Goal: Information Seeking & Learning: Check status

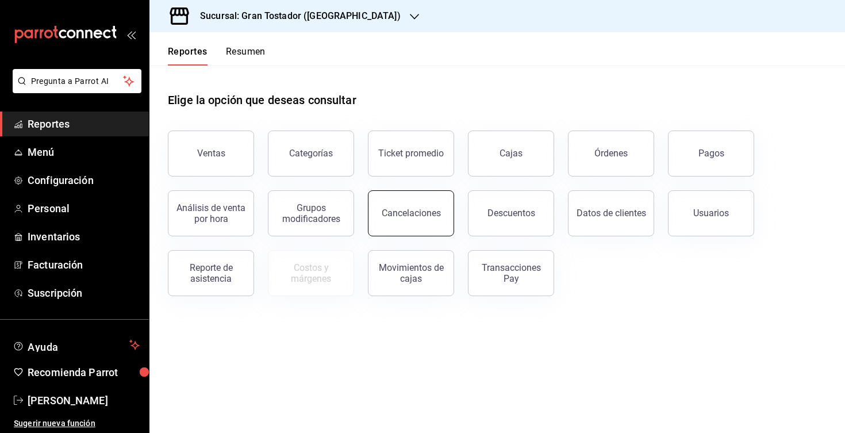
click at [407, 217] on div "Cancelaciones" at bounding box center [411, 213] width 59 height 11
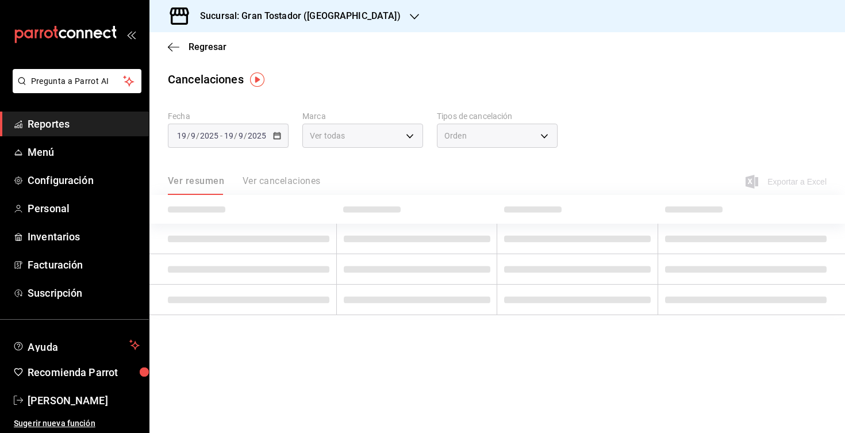
click at [334, 14] on h3 "Sucursal: Gran Tostador ([GEOGRAPHIC_DATA])" at bounding box center [296, 16] width 210 height 14
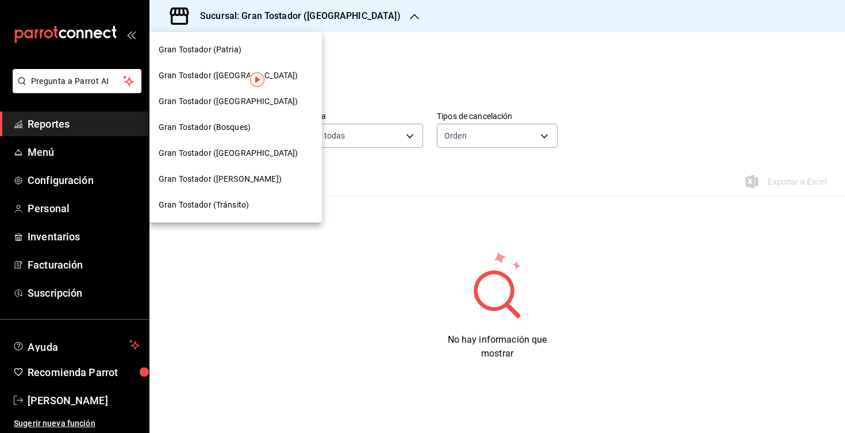
click at [245, 177] on span "Gran Tostador ([PERSON_NAME])" at bounding box center [220, 179] width 123 height 12
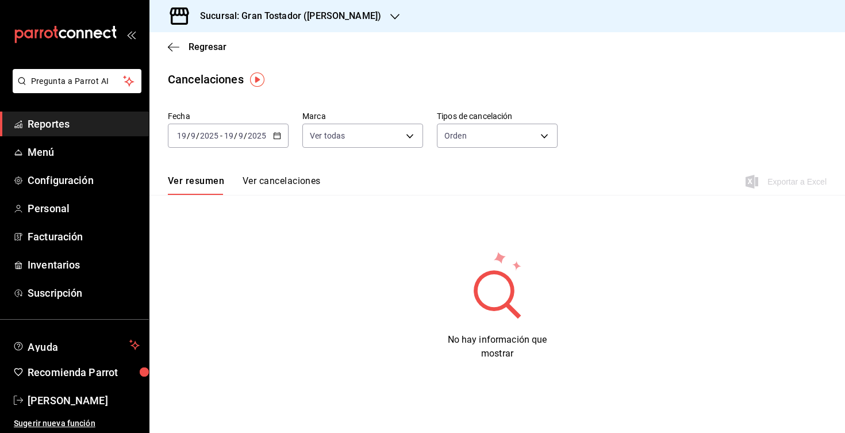
click at [278, 140] on div "[DATE] [DATE] - [DATE] [DATE]" at bounding box center [228, 136] width 121 height 24
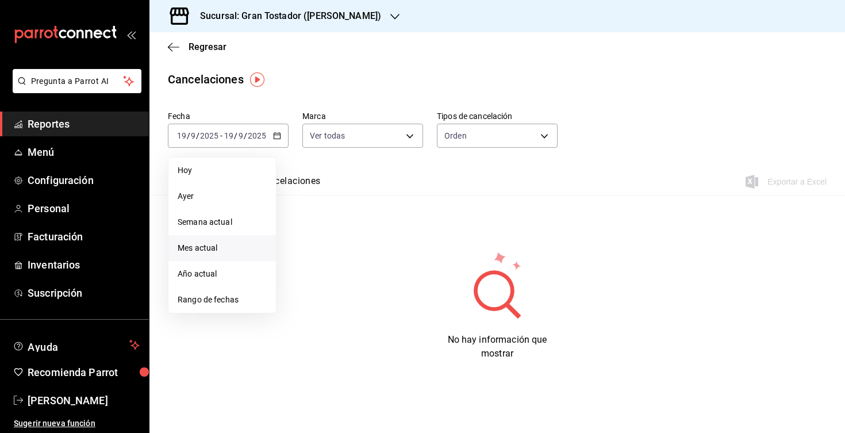
click at [206, 256] on li "Mes actual" at bounding box center [223, 248] width 108 height 26
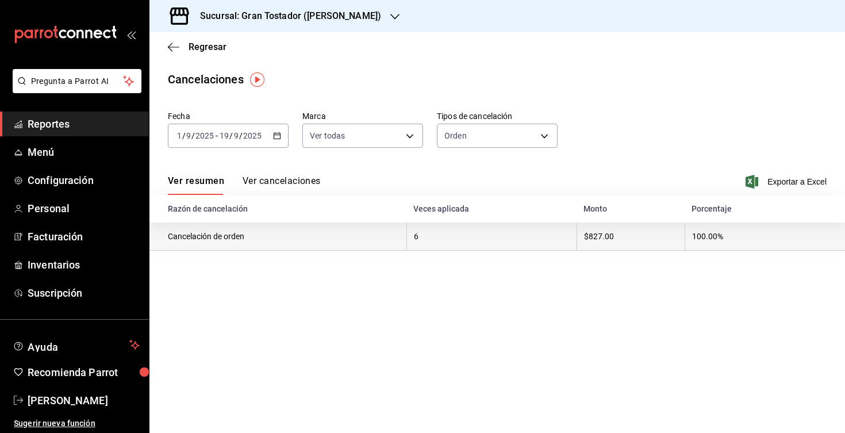
click at [215, 236] on th "Cancelación de orden" at bounding box center [278, 237] width 257 height 28
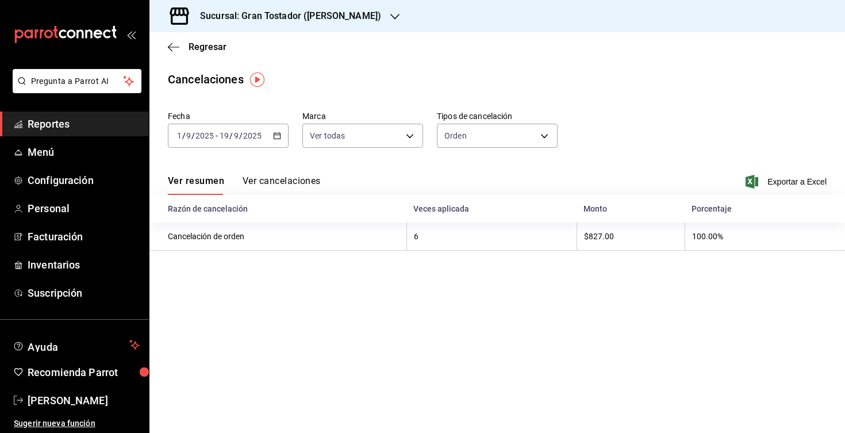
click at [275, 182] on button "Ver cancelaciones" at bounding box center [282, 185] width 78 height 20
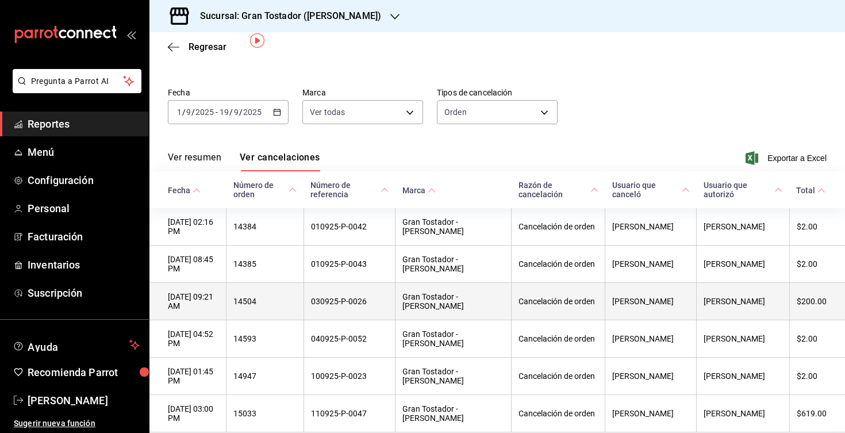
scroll to position [73, 0]
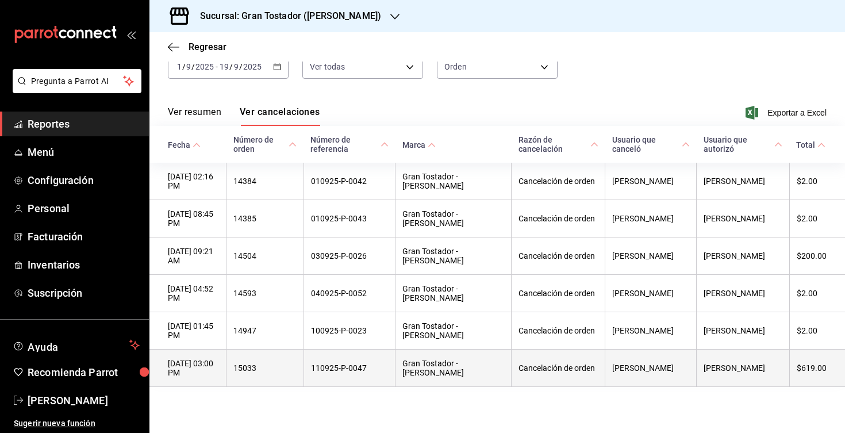
click at [389, 368] on th "110925-P-0047" at bounding box center [349, 368] width 91 height 37
click at [426, 365] on th "Gran Tostador - [PERSON_NAME]" at bounding box center [454, 368] width 116 height 37
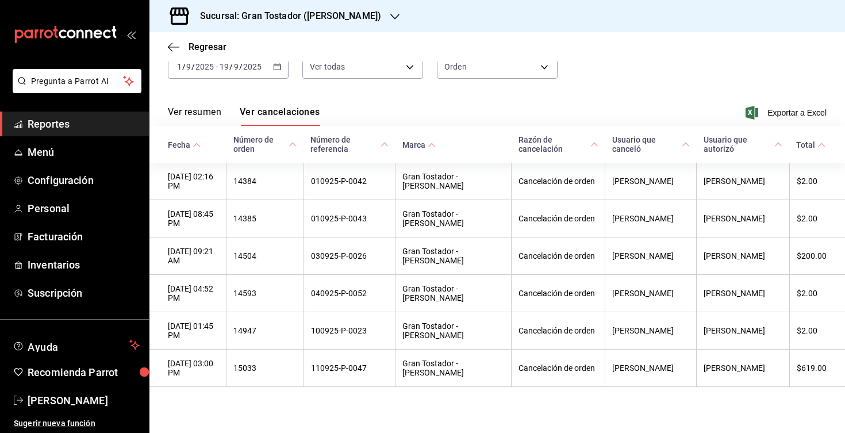
click at [399, 415] on main "Regresar Cancelaciones Fecha [DATE] [DATE] - [DATE] [DATE] Marca Ver todas [obj…" at bounding box center [498, 198] width 696 height 470
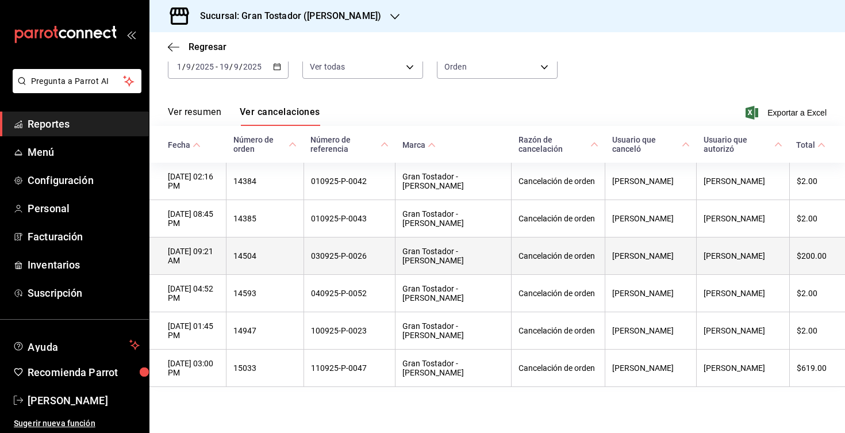
scroll to position [0, 0]
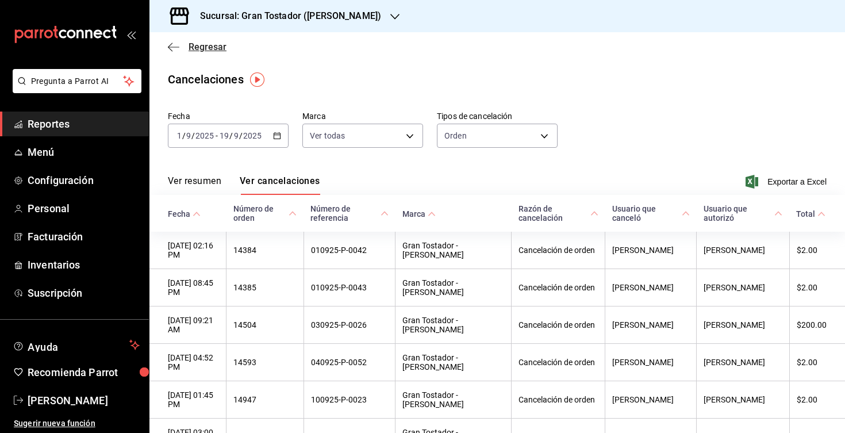
click at [178, 51] on icon "button" at bounding box center [174, 47] width 12 height 10
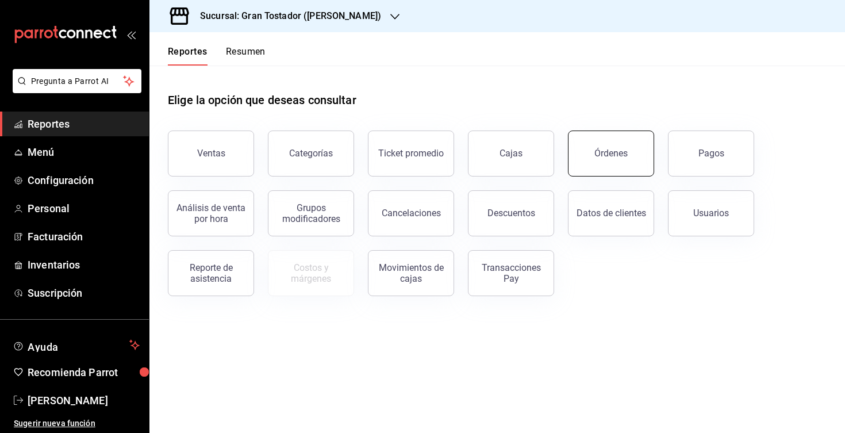
click at [587, 156] on button "Órdenes" at bounding box center [611, 154] width 86 height 46
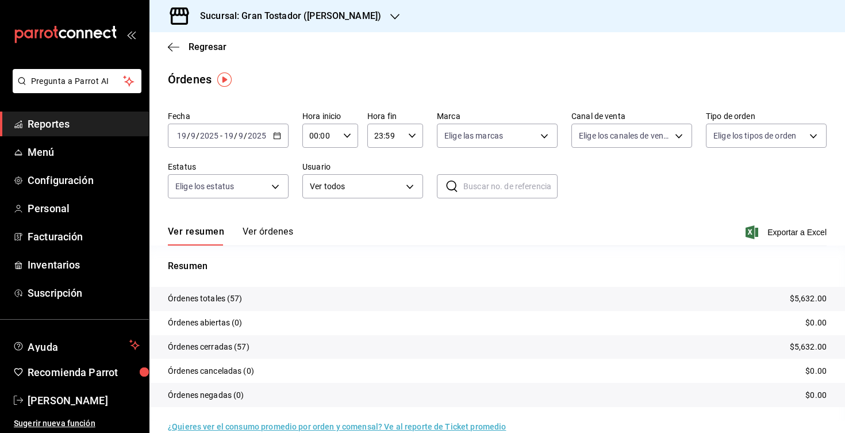
click at [280, 139] on \(Stroke\) "button" at bounding box center [277, 136] width 7 height 6
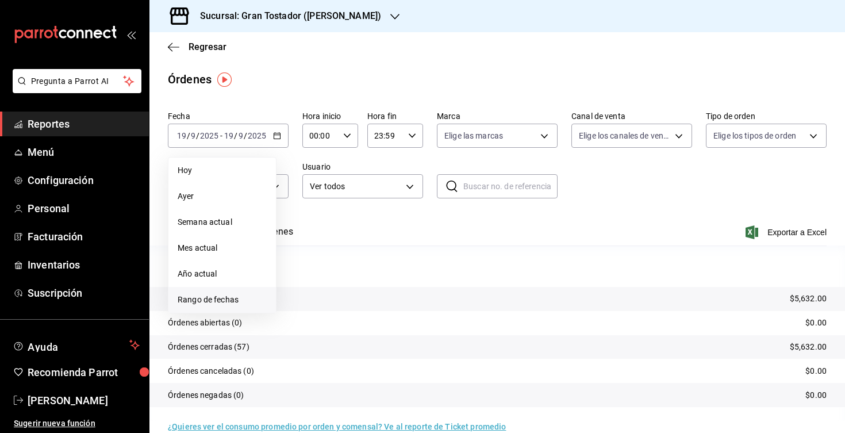
click at [228, 293] on li "Rango de fechas" at bounding box center [223, 300] width 108 height 26
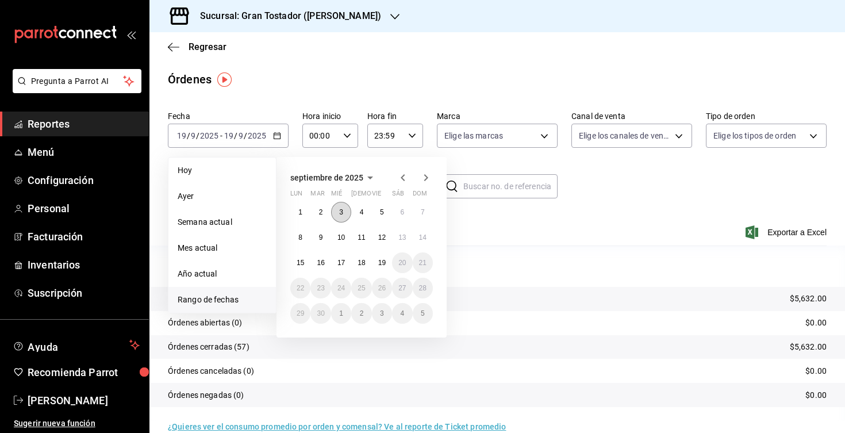
click at [340, 213] on abbr "3" at bounding box center [341, 212] width 4 height 8
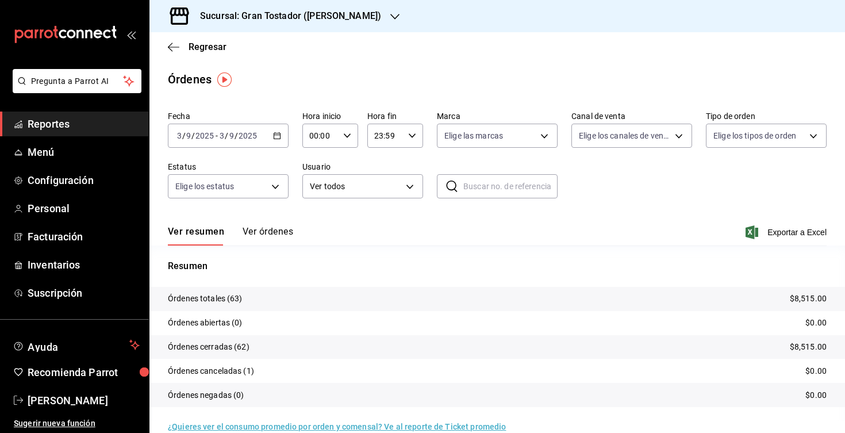
click at [269, 235] on button "Ver órdenes" at bounding box center [268, 236] width 51 height 20
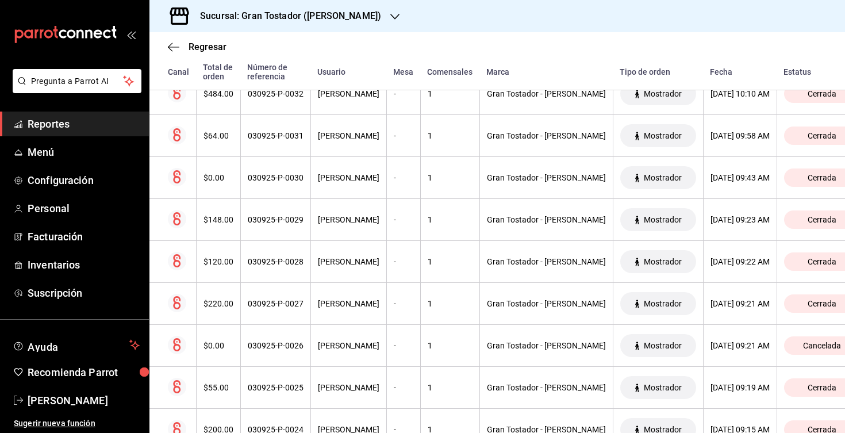
scroll to position [1536, 0]
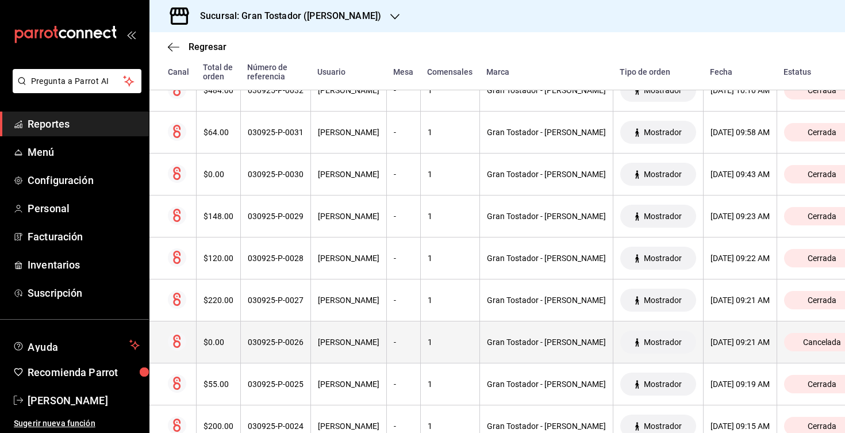
click at [508, 339] on div "Gran Tostador - [PERSON_NAME]" at bounding box center [546, 342] width 119 height 9
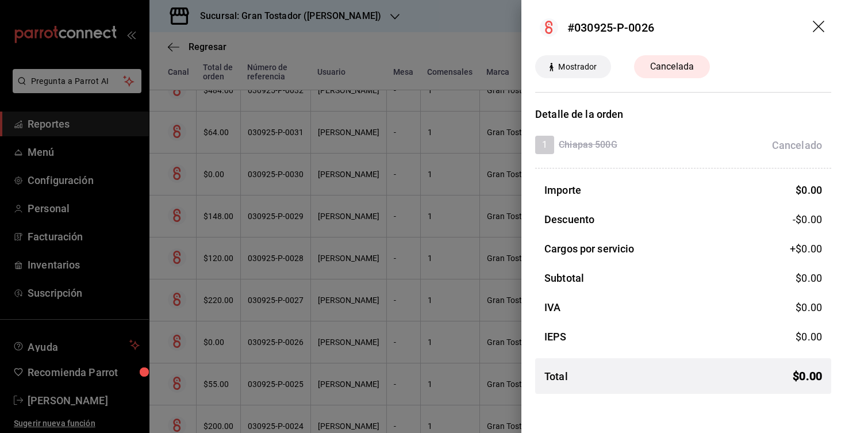
click at [576, 68] on span "Mostrador" at bounding box center [578, 67] width 48 height 12
click at [650, 56] on div "Cancelada" at bounding box center [672, 66] width 76 height 23
click at [824, 24] on icon "drag" at bounding box center [820, 28] width 14 height 14
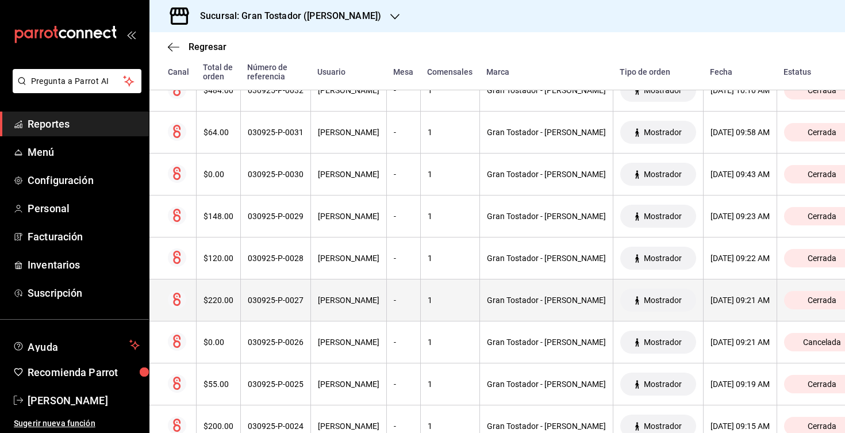
click at [292, 307] on th "030925-P-0027" at bounding box center [275, 301] width 70 height 42
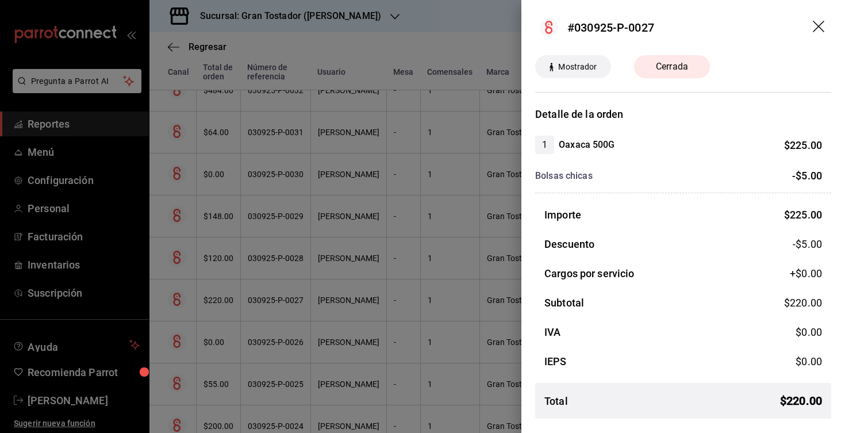
click at [811, 24] on header "#030925-P-0027" at bounding box center [684, 27] width 324 height 55
click at [820, 26] on icon "drag" at bounding box center [819, 27] width 12 height 12
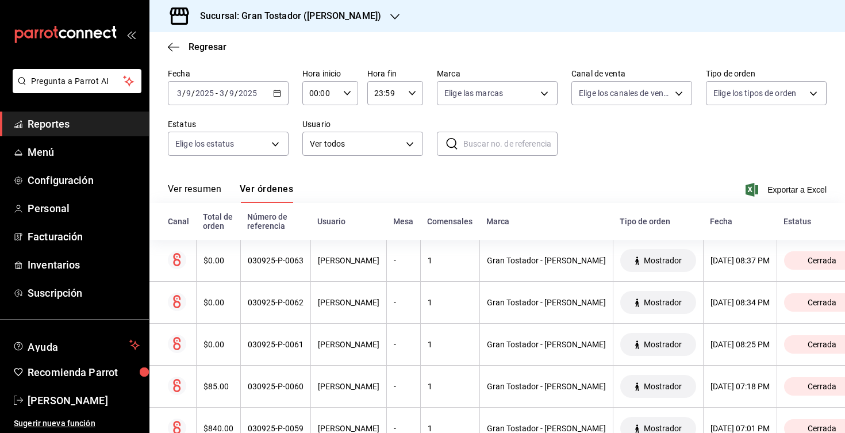
scroll to position [0, 0]
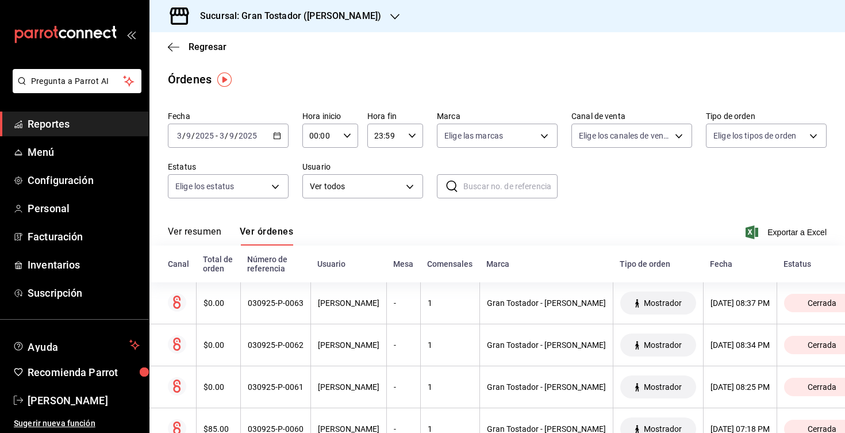
click at [278, 141] on div "[DATE] [DATE] - [DATE] [DATE]" at bounding box center [228, 136] width 121 height 24
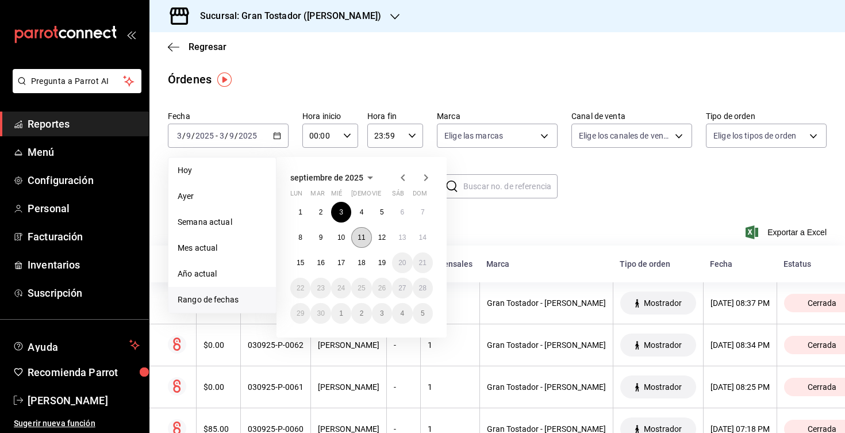
click at [364, 240] on abbr "11" at bounding box center [361, 238] width 7 height 8
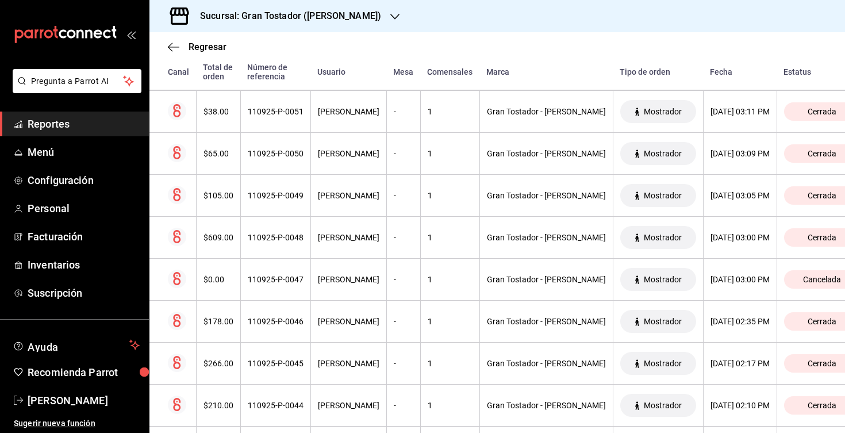
scroll to position [966, 0]
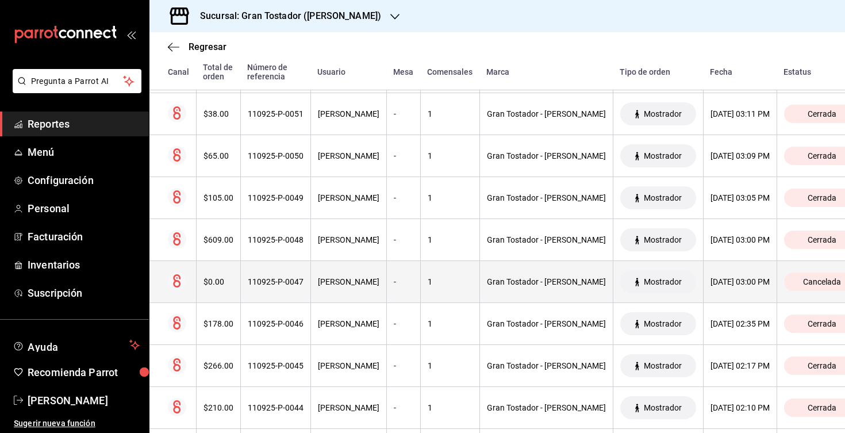
click at [341, 287] on th "[PERSON_NAME]" at bounding box center [349, 282] width 76 height 42
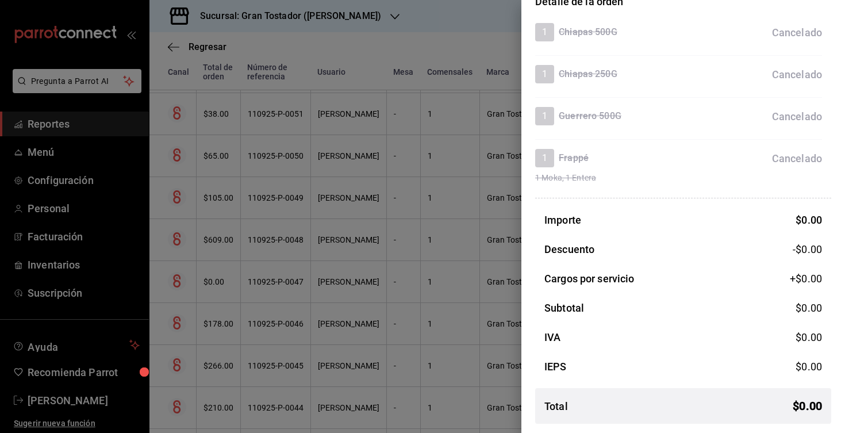
scroll to position [0, 0]
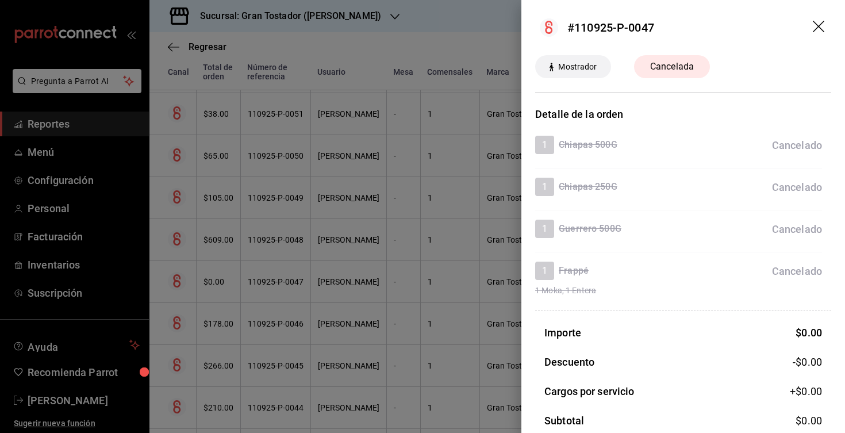
click at [820, 29] on icon "drag" at bounding box center [820, 28] width 14 height 14
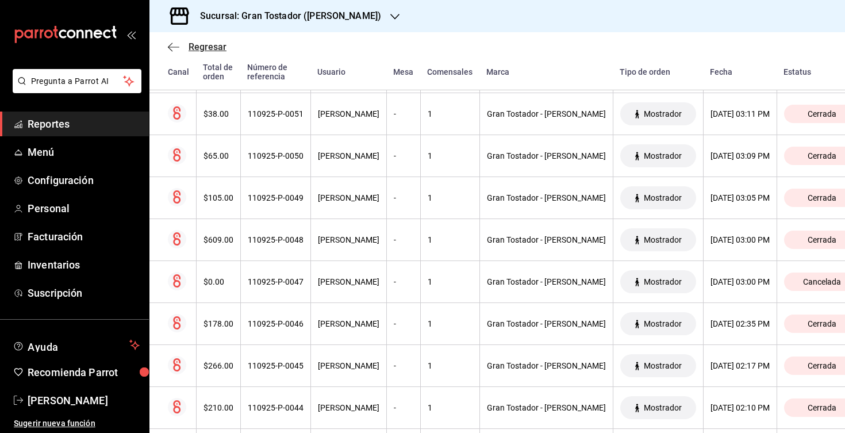
click at [179, 47] on span "Regresar" at bounding box center [197, 46] width 59 height 11
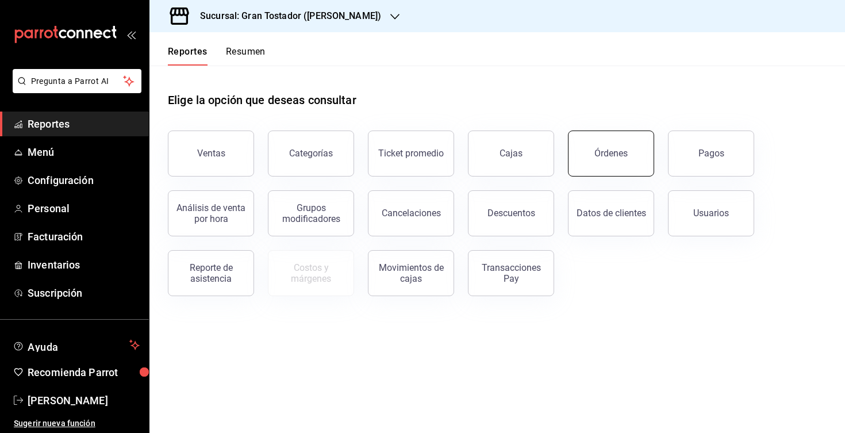
click at [598, 162] on button "Órdenes" at bounding box center [611, 154] width 86 height 46
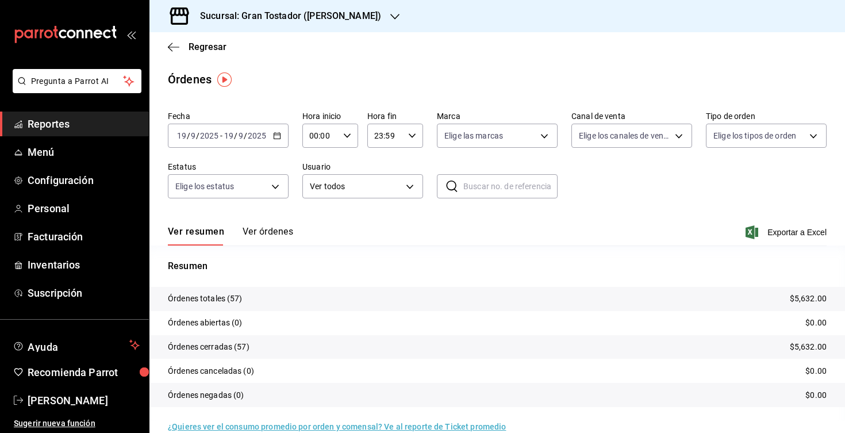
click at [279, 140] on div "[DATE] [DATE] - [DATE] [DATE]" at bounding box center [228, 136] width 121 height 24
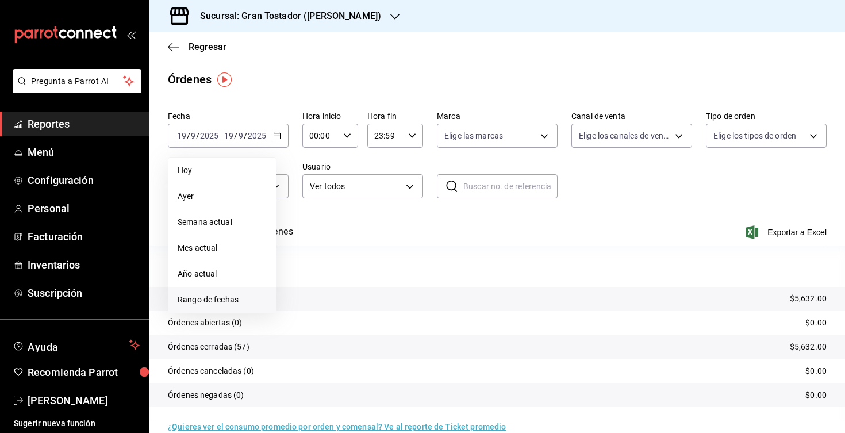
click at [220, 301] on span "Rango de fechas" at bounding box center [222, 300] width 89 height 12
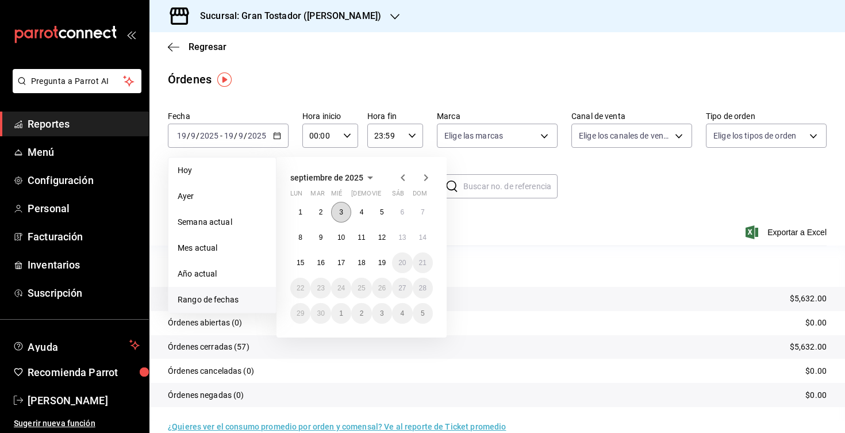
click at [343, 215] on abbr "3" at bounding box center [341, 212] width 4 height 8
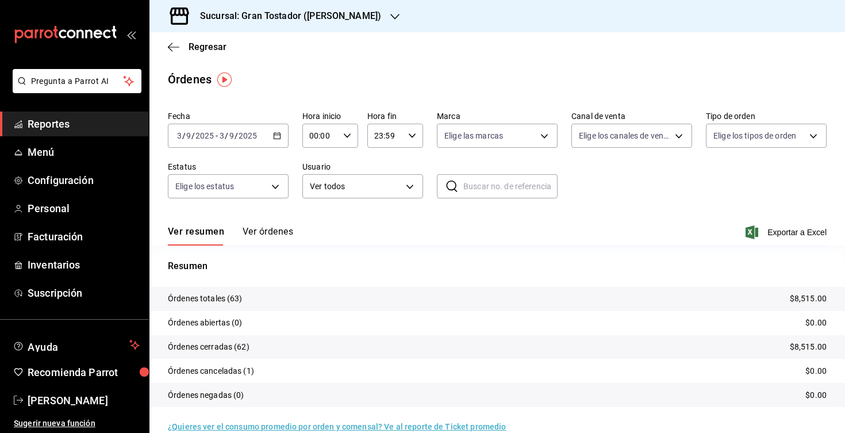
click at [268, 237] on button "Ver órdenes" at bounding box center [268, 236] width 51 height 20
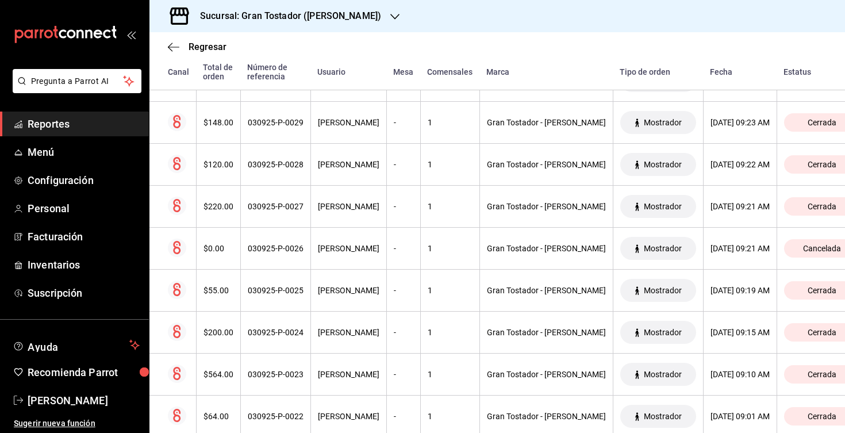
scroll to position [1631, 0]
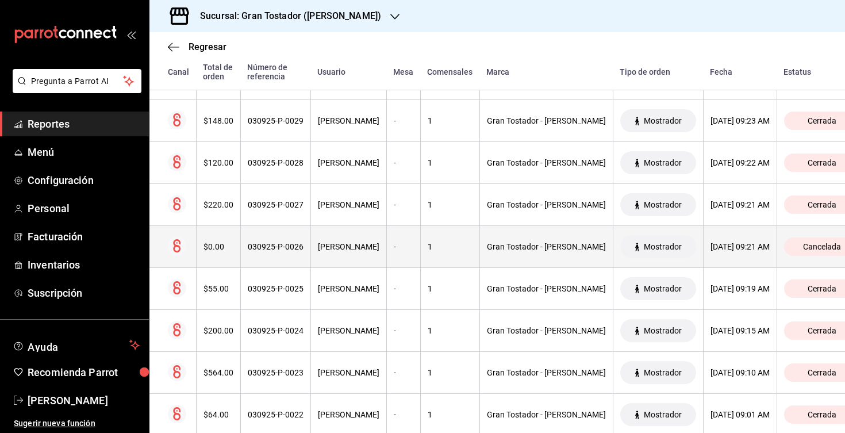
click at [304, 254] on th "030925-P-0026" at bounding box center [275, 247] width 70 height 42
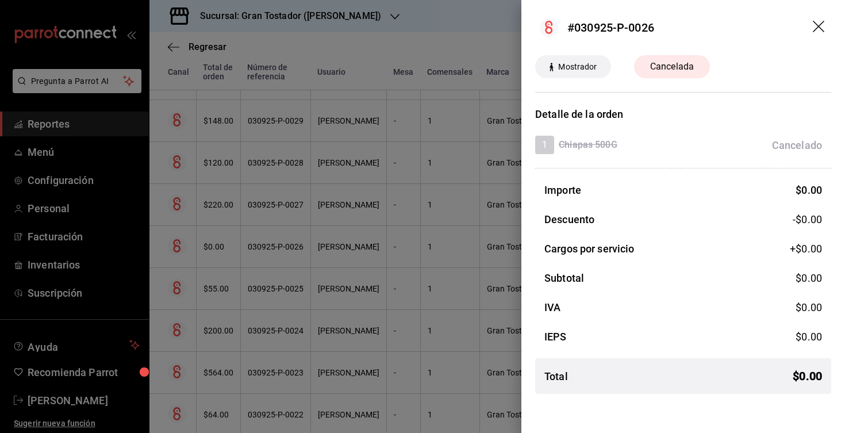
click at [457, 48] on div at bounding box center [422, 216] width 845 height 433
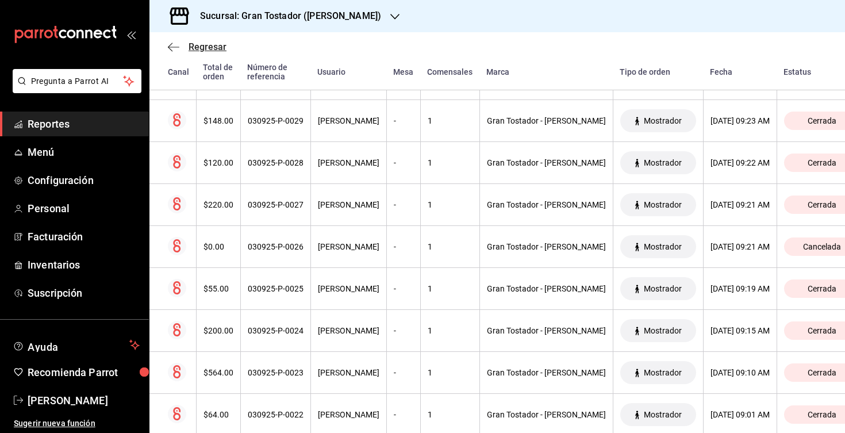
click at [179, 45] on icon "button" at bounding box center [174, 47] width 12 height 10
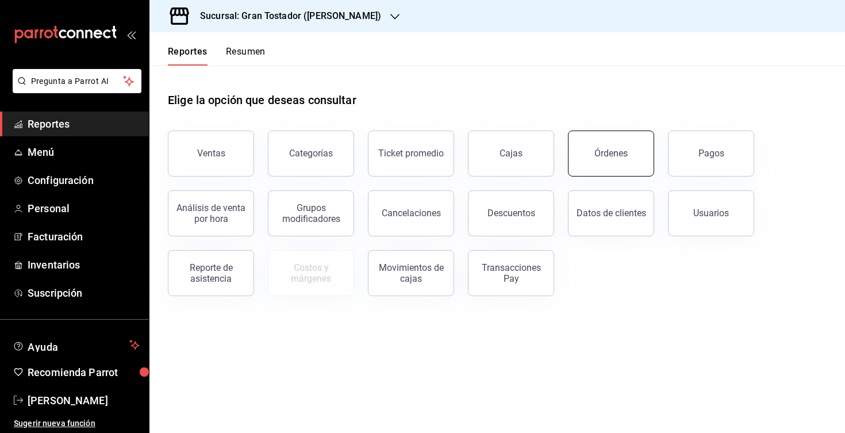
click at [586, 166] on button "Órdenes" at bounding box center [611, 154] width 86 height 46
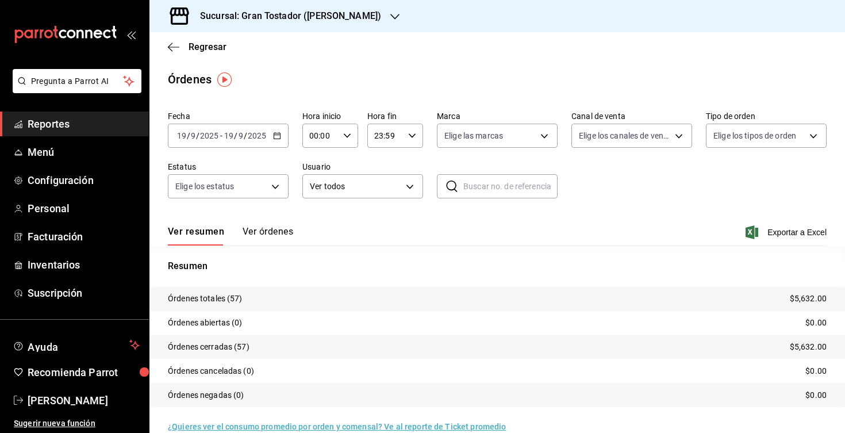
click at [279, 136] on icon "button" at bounding box center [277, 136] width 8 height 8
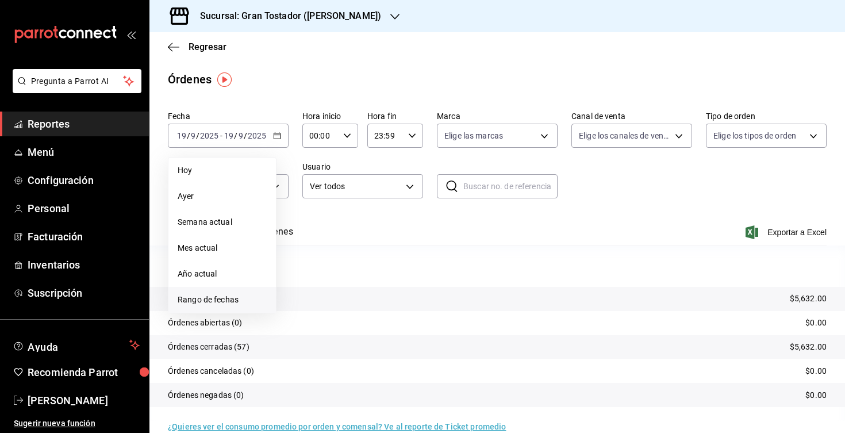
click at [204, 303] on span "Rango de fechas" at bounding box center [222, 300] width 89 height 12
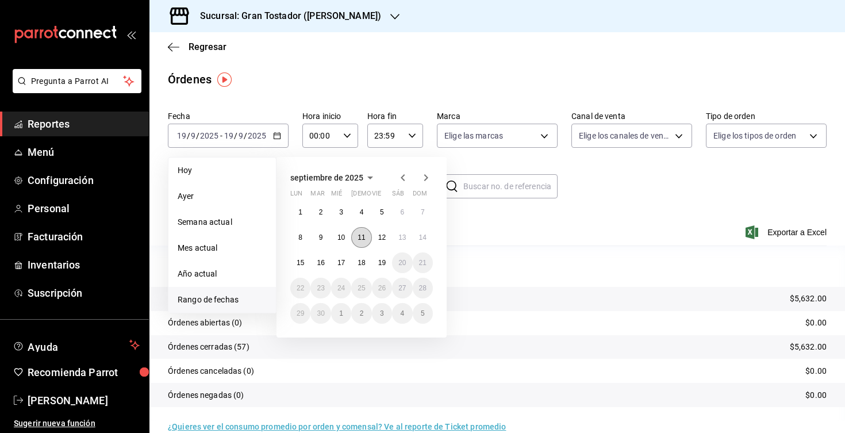
click at [361, 240] on abbr "11" at bounding box center [361, 238] width 7 height 8
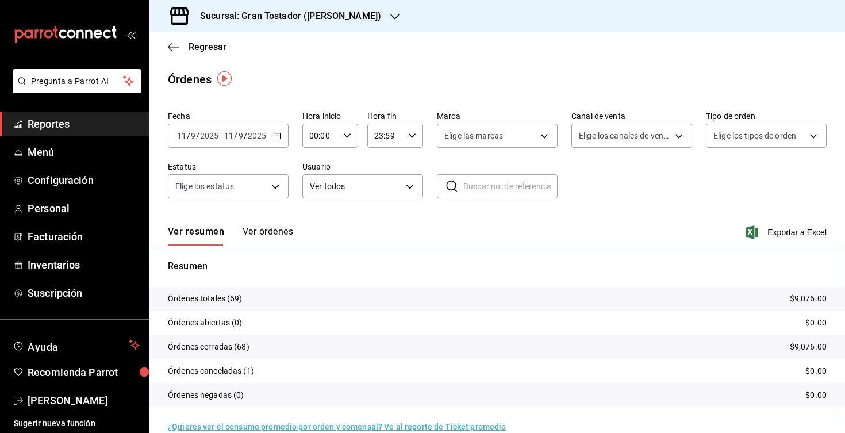
scroll to position [18, 0]
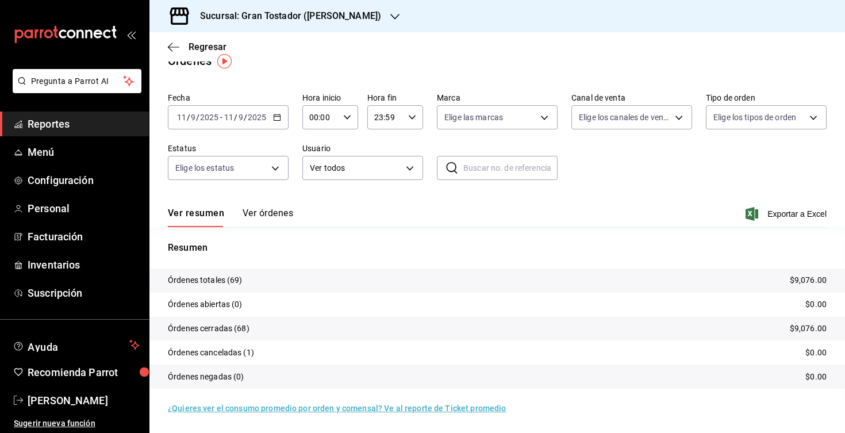
click at [269, 212] on button "Ver órdenes" at bounding box center [268, 218] width 51 height 20
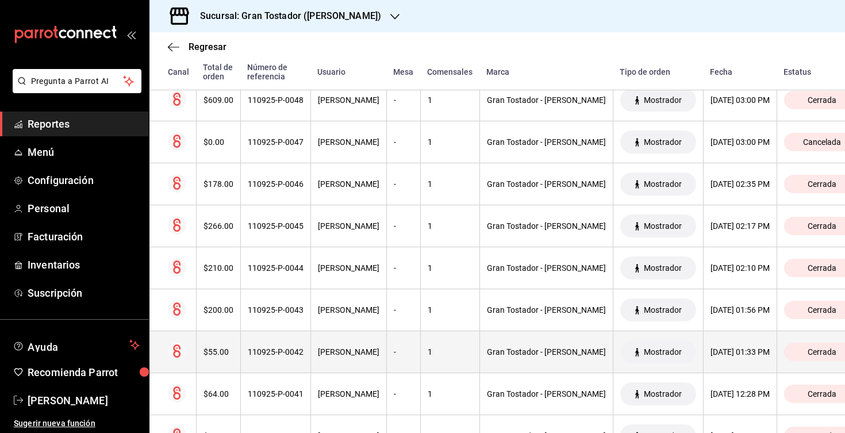
scroll to position [1095, 0]
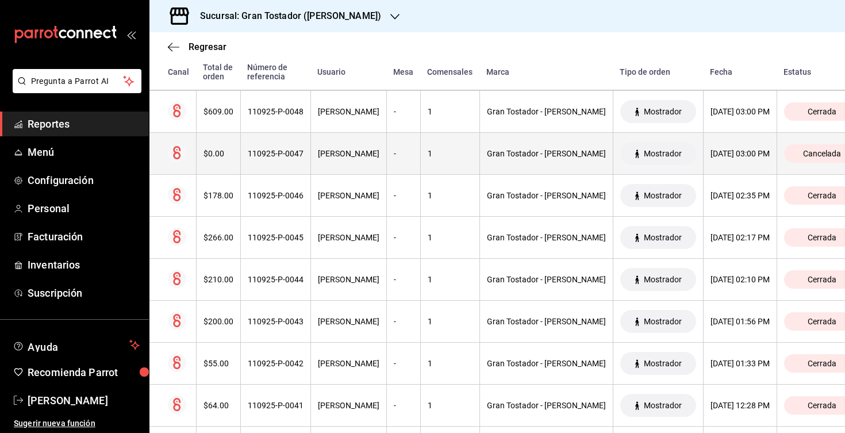
click at [339, 155] on div "[PERSON_NAME]" at bounding box center [349, 153] width 62 height 9
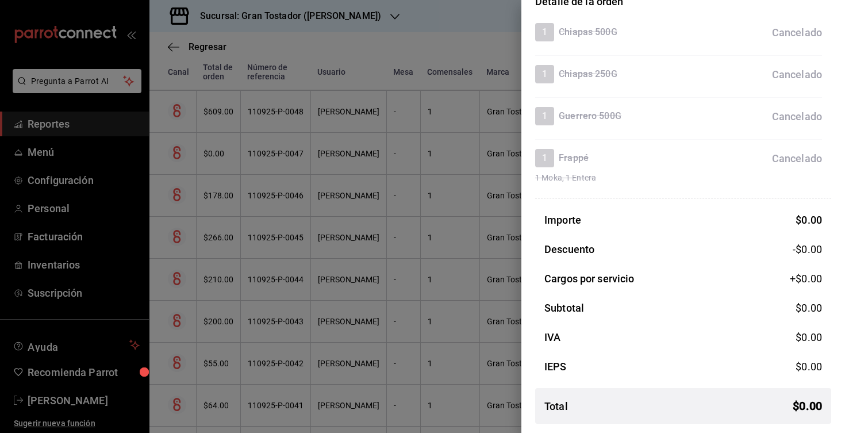
scroll to position [0, 0]
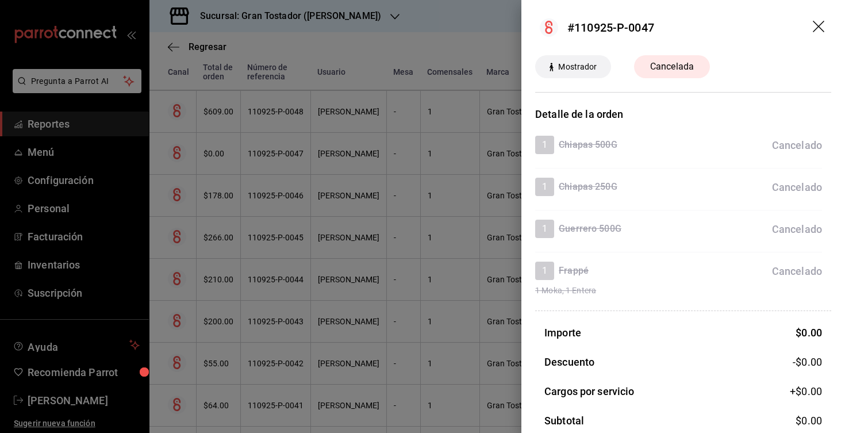
click at [288, 285] on div at bounding box center [422, 216] width 845 height 433
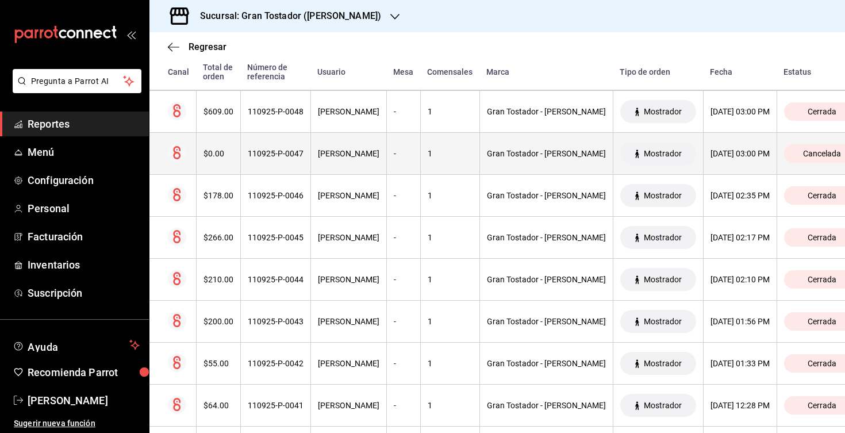
click at [640, 156] on span "Mostrador" at bounding box center [663, 153] width 47 height 9
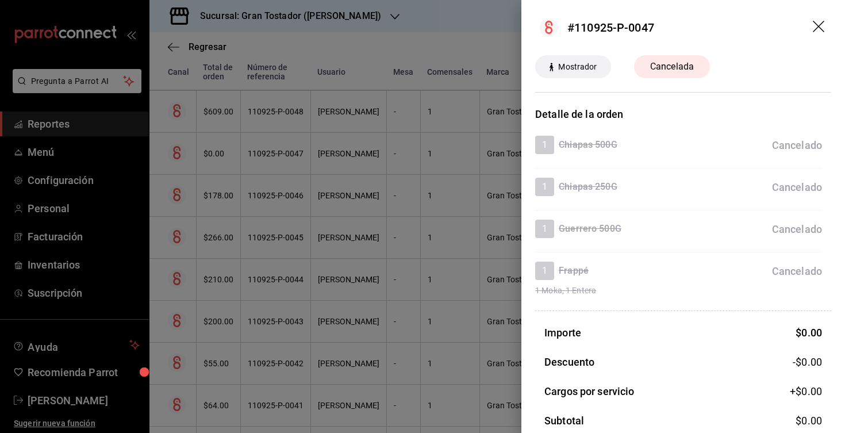
click at [818, 31] on icon "drag" at bounding box center [820, 28] width 14 height 14
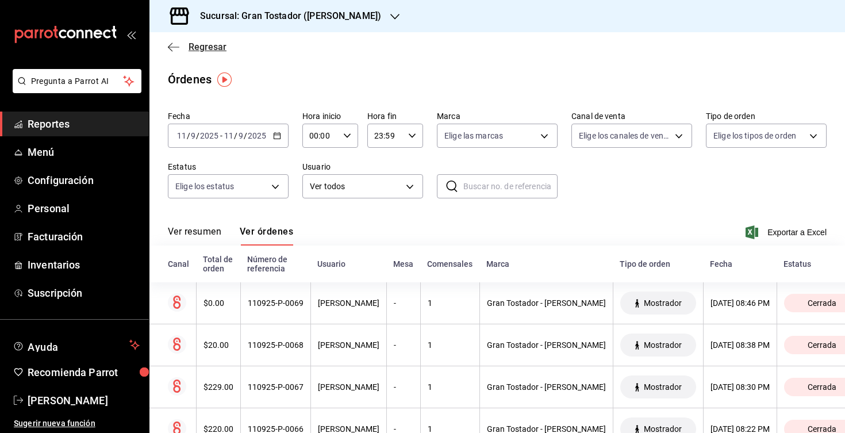
click at [177, 46] on icon "button" at bounding box center [174, 47] width 12 height 10
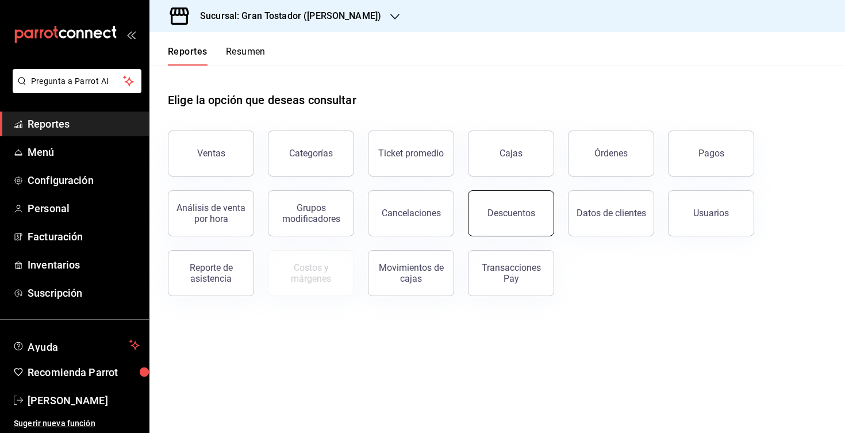
click at [493, 213] on div "Descuentos" at bounding box center [512, 213] width 48 height 11
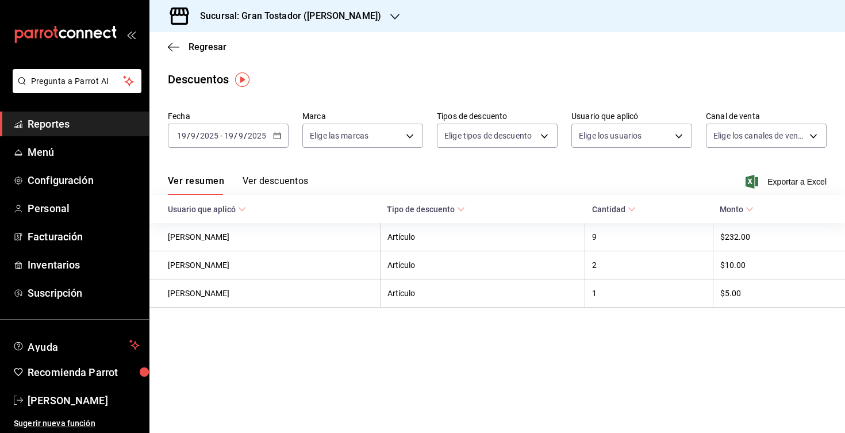
click at [275, 138] on icon "button" at bounding box center [277, 136] width 8 height 8
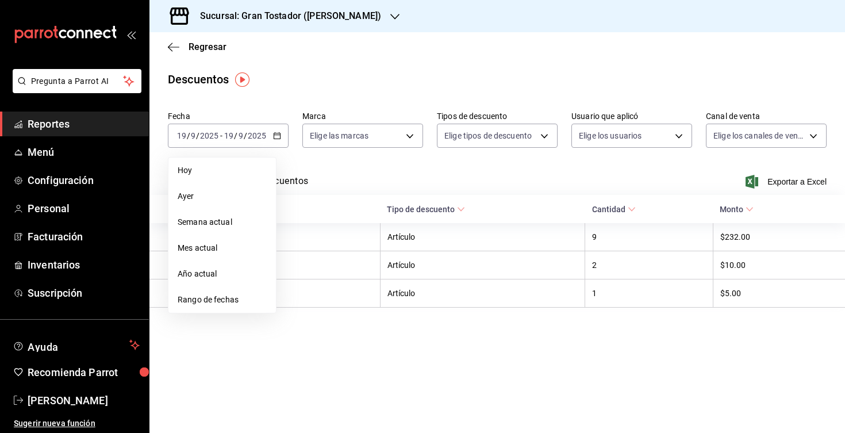
click at [350, 184] on div "Ver resumen Ver descuentos Exportar a Excel" at bounding box center [498, 178] width 696 height 33
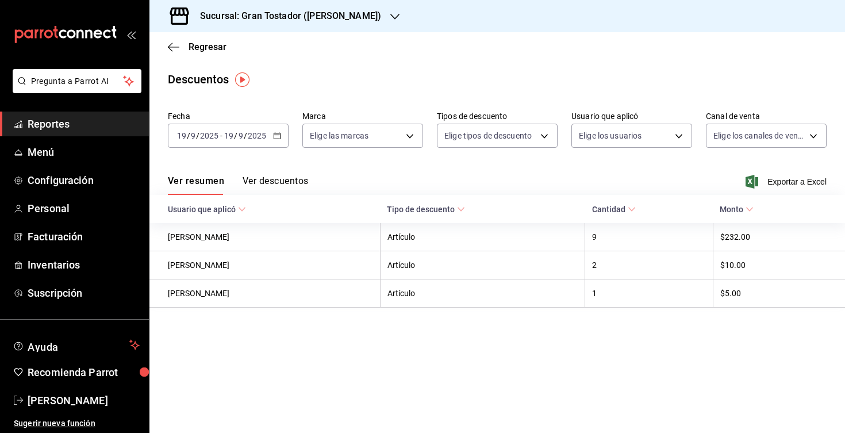
click at [277, 183] on button "Ver descuentos" at bounding box center [276, 185] width 66 height 20
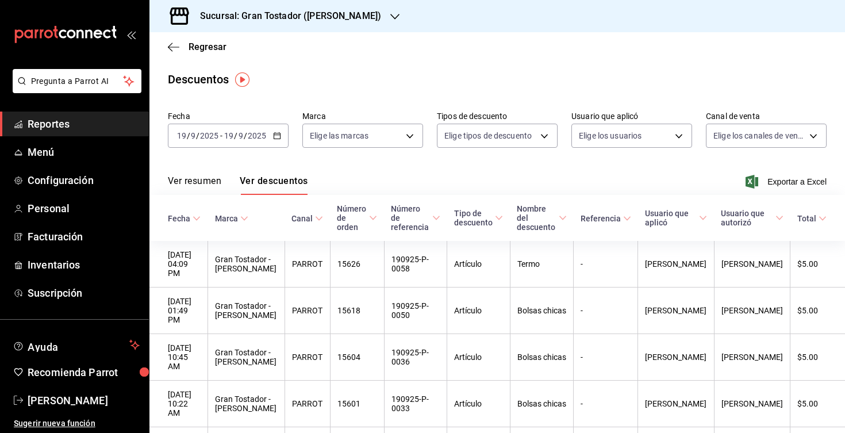
click at [278, 137] on icon "button" at bounding box center [277, 136] width 8 height 8
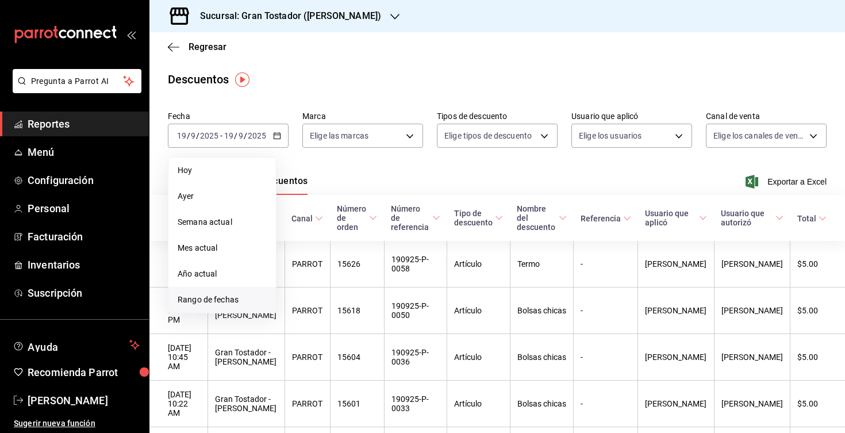
click at [217, 305] on span "Rango de fechas" at bounding box center [222, 300] width 89 height 12
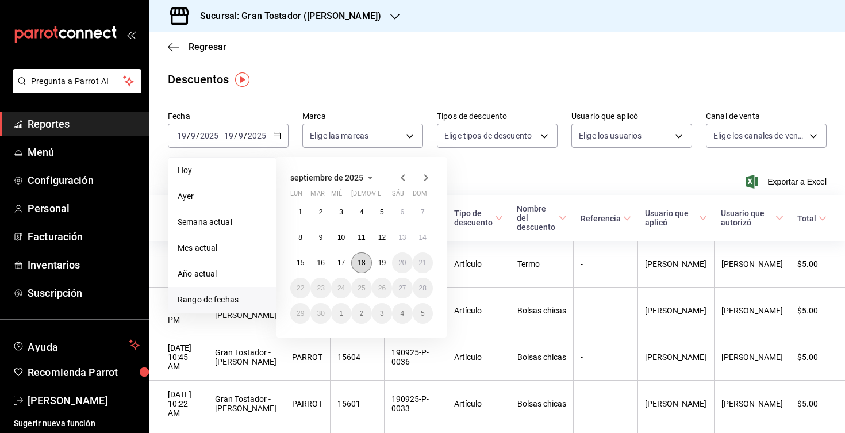
click at [366, 266] on button "18" at bounding box center [361, 262] width 20 height 21
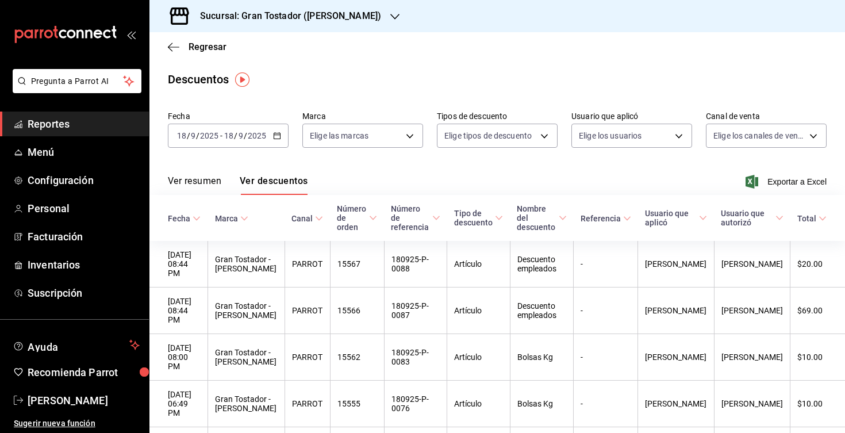
click at [274, 136] on icon "button" at bounding box center [277, 136] width 8 height 8
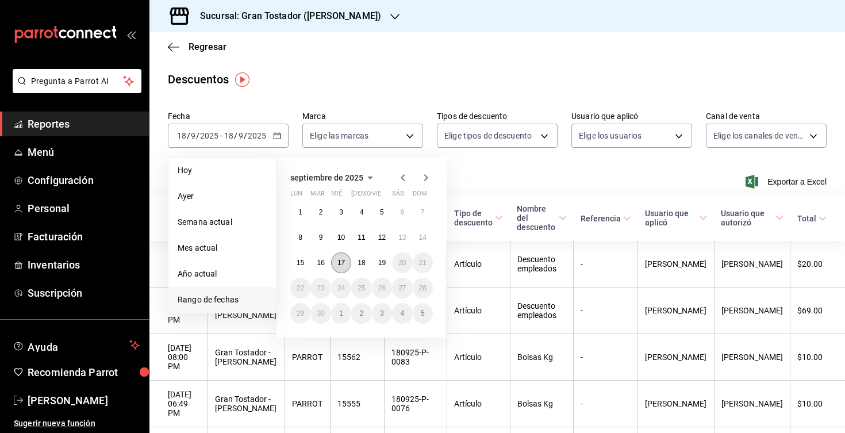
click at [338, 266] on abbr "17" at bounding box center [341, 263] width 7 height 8
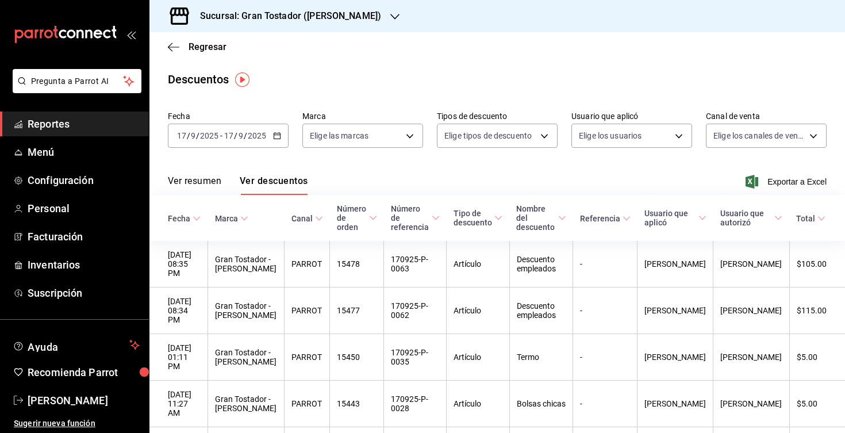
click at [280, 135] on icon "button" at bounding box center [277, 136] width 8 height 8
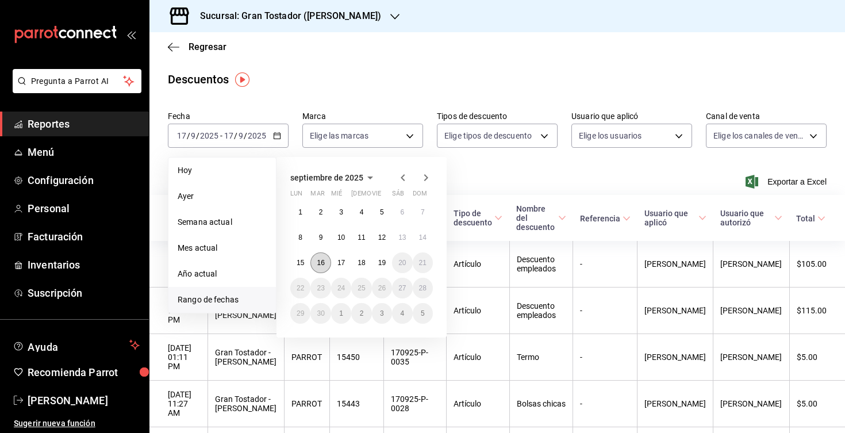
click at [328, 264] on button "16" at bounding box center [321, 262] width 20 height 21
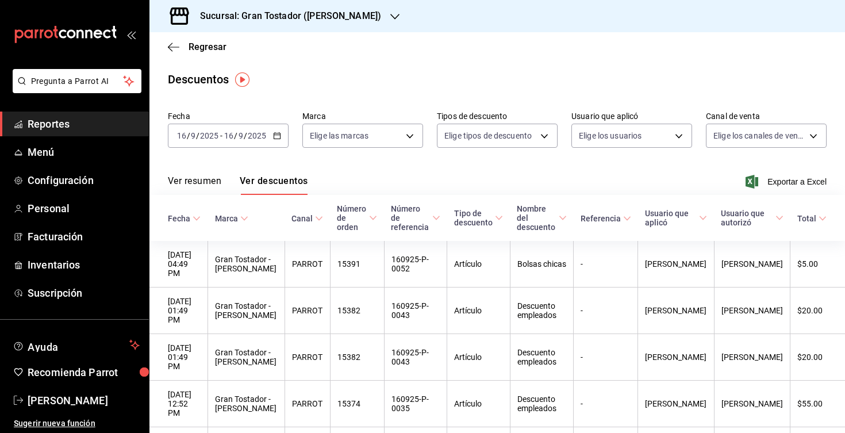
click at [280, 136] on \(Stroke\) "button" at bounding box center [277, 136] width 7 height 6
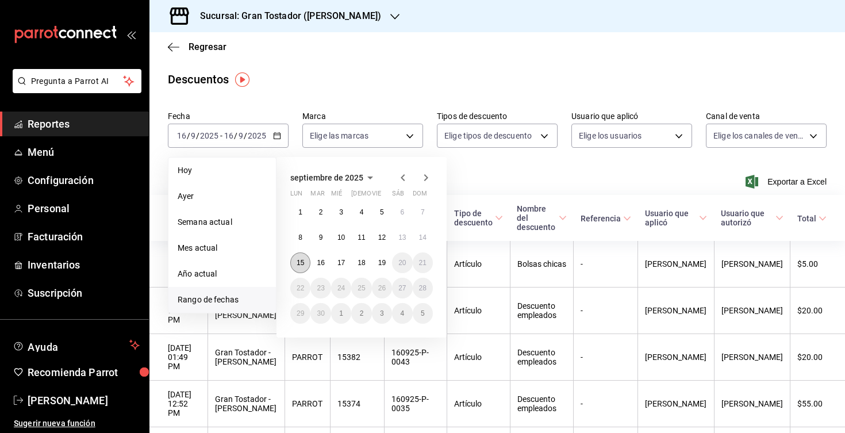
click at [304, 259] on abbr "15" at bounding box center [300, 263] width 7 height 8
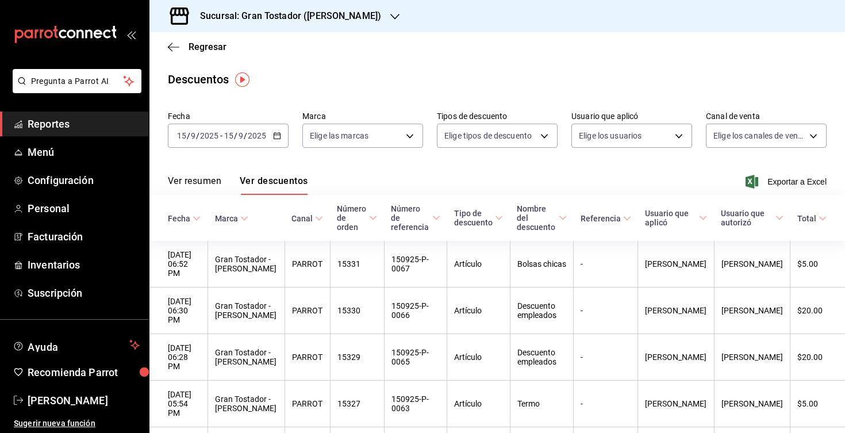
click at [278, 137] on icon "button" at bounding box center [277, 136] width 8 height 8
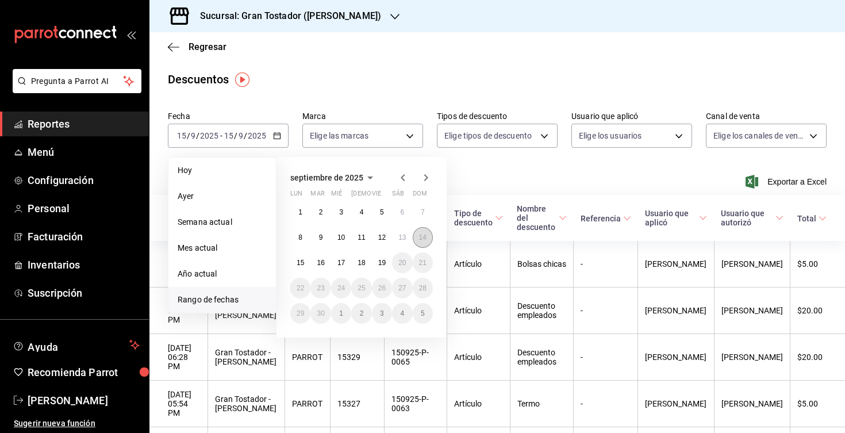
click at [423, 246] on button "14" at bounding box center [423, 237] width 20 height 21
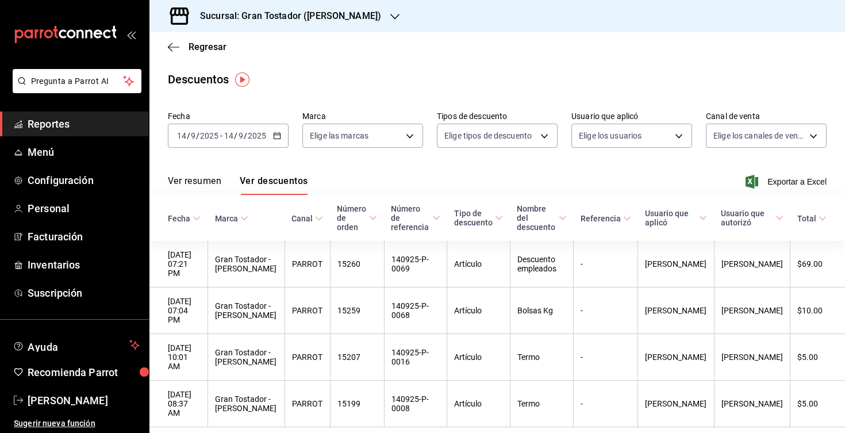
click at [277, 137] on icon "button" at bounding box center [277, 136] width 8 height 8
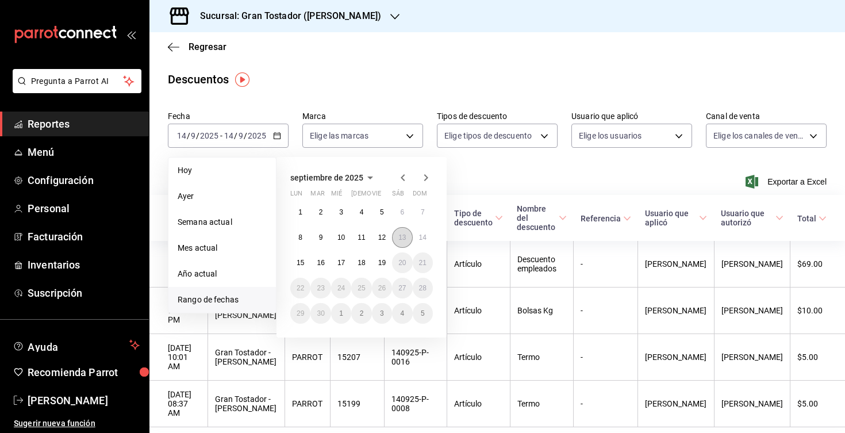
click at [403, 238] on abbr "13" at bounding box center [402, 238] width 7 height 8
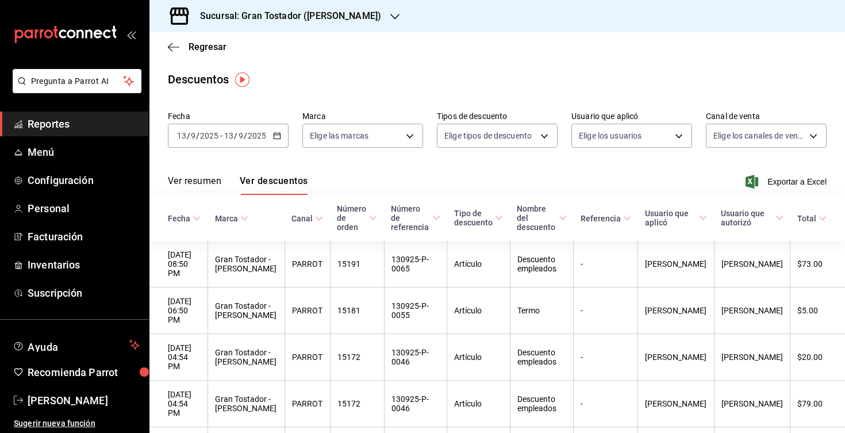
click at [282, 139] on div "[DATE] [DATE] - [DATE] [DATE]" at bounding box center [228, 136] width 121 height 24
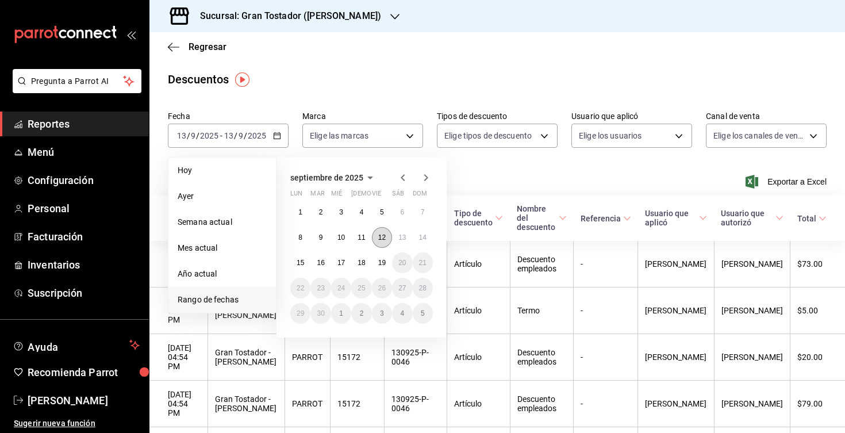
click at [375, 240] on button "12" at bounding box center [382, 237] width 20 height 21
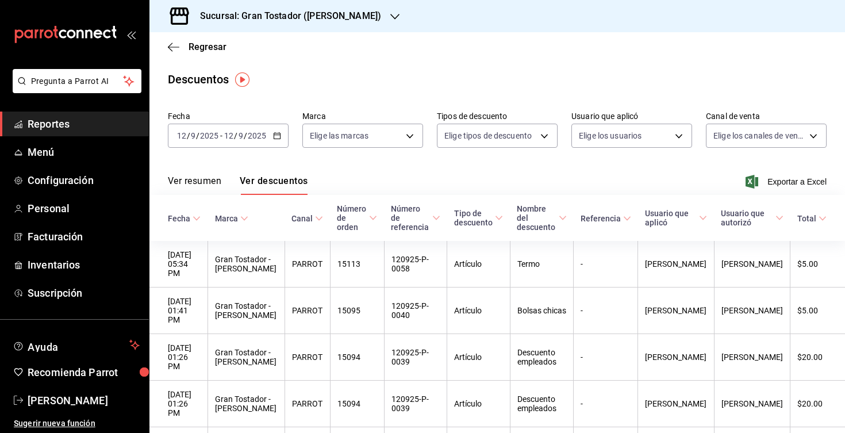
click at [282, 137] on div "[DATE] [DATE] - [DATE] [DATE]" at bounding box center [228, 136] width 121 height 24
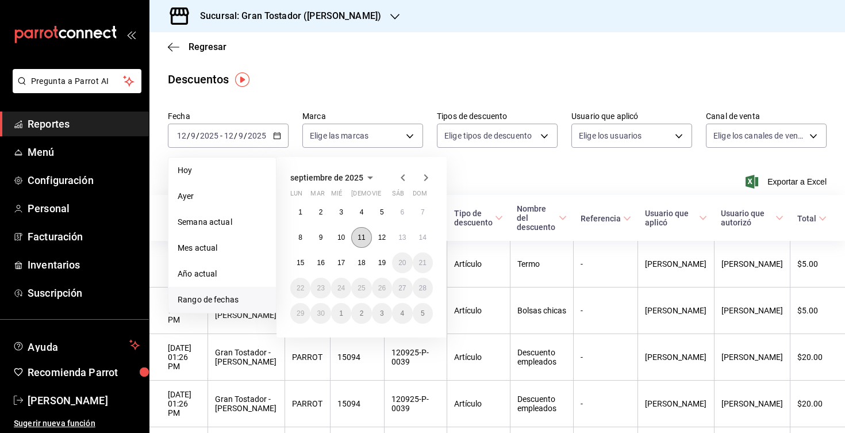
click at [363, 242] on button "11" at bounding box center [361, 237] width 20 height 21
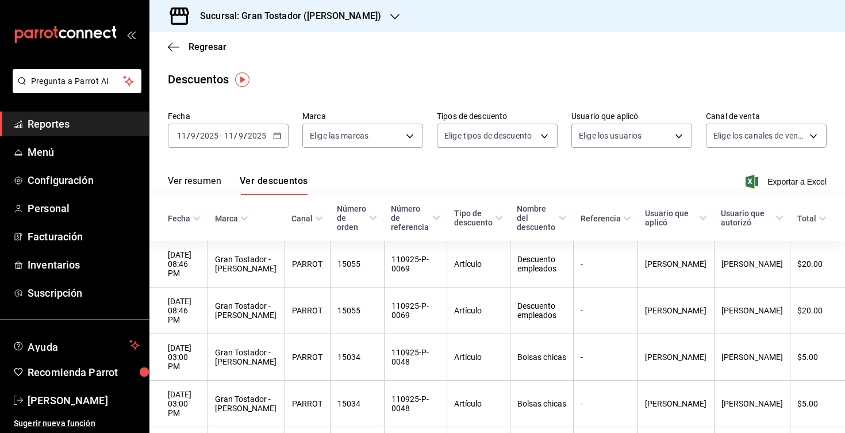
click at [280, 139] on \(Stroke\) "button" at bounding box center [277, 136] width 7 height 6
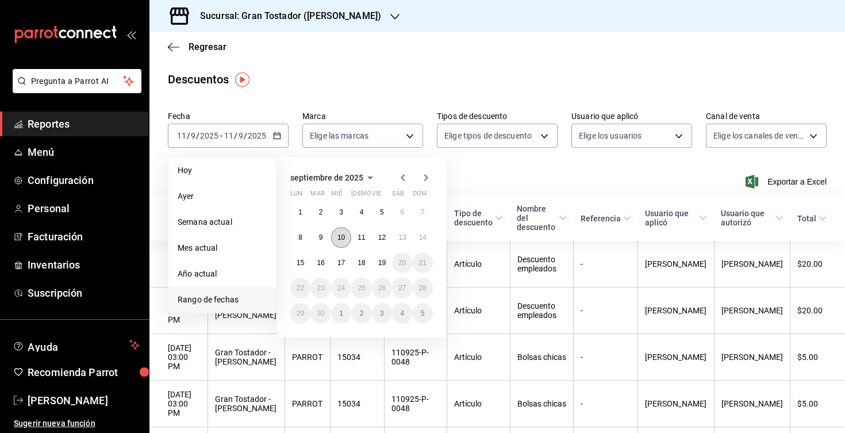
click at [344, 237] on abbr "10" at bounding box center [341, 238] width 7 height 8
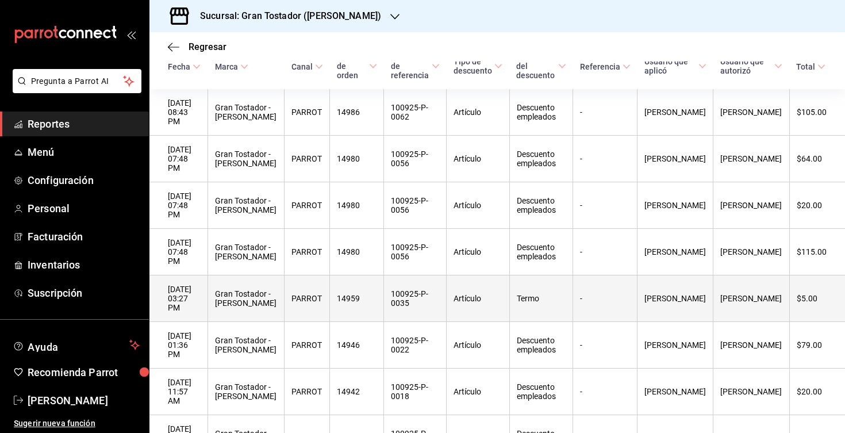
scroll to position [135, 0]
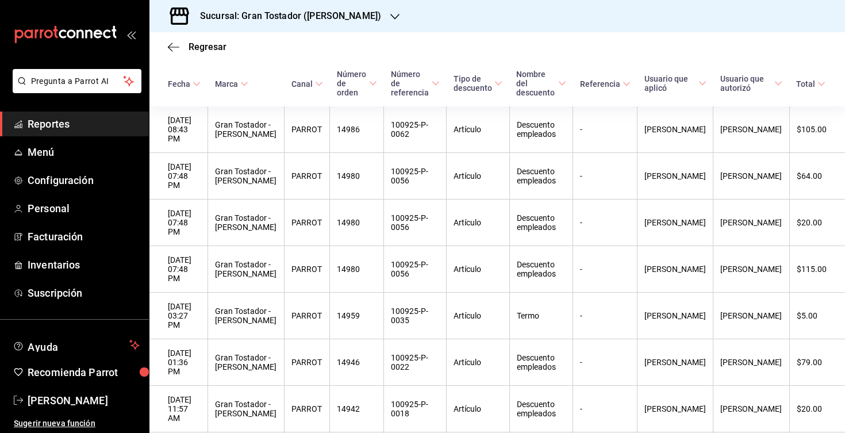
click at [301, 18] on h3 "Sucursal: Gran Tostador ([PERSON_NAME])" at bounding box center [286, 16] width 190 height 14
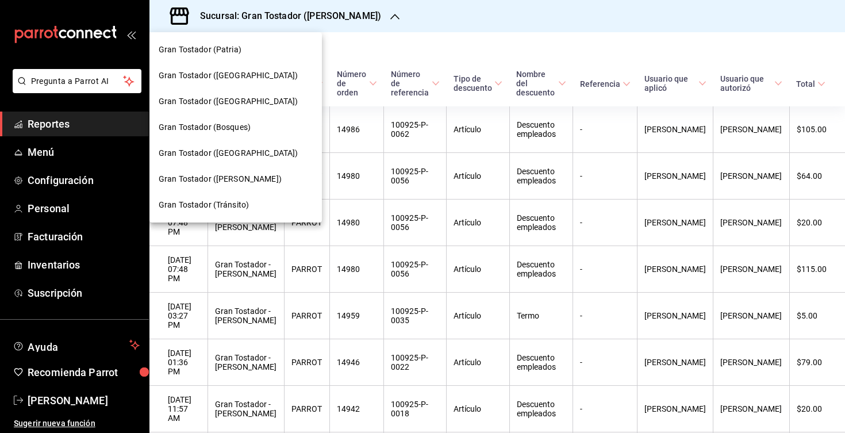
click at [346, 21] on div at bounding box center [422, 216] width 845 height 433
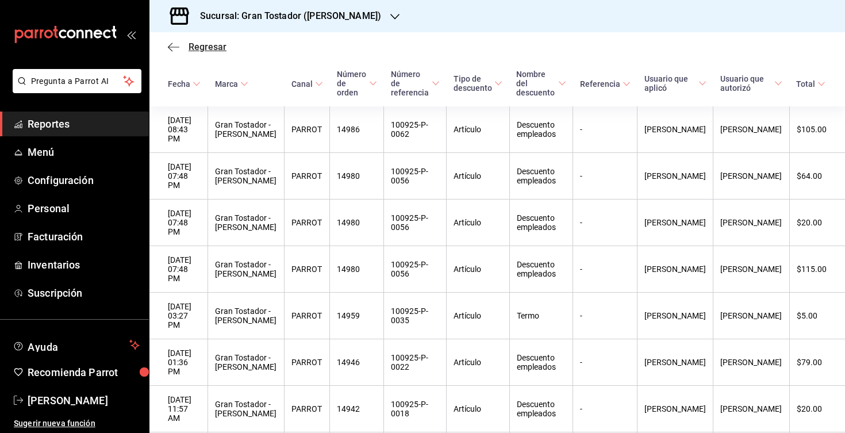
click at [170, 51] on icon "button" at bounding box center [174, 47] width 12 height 10
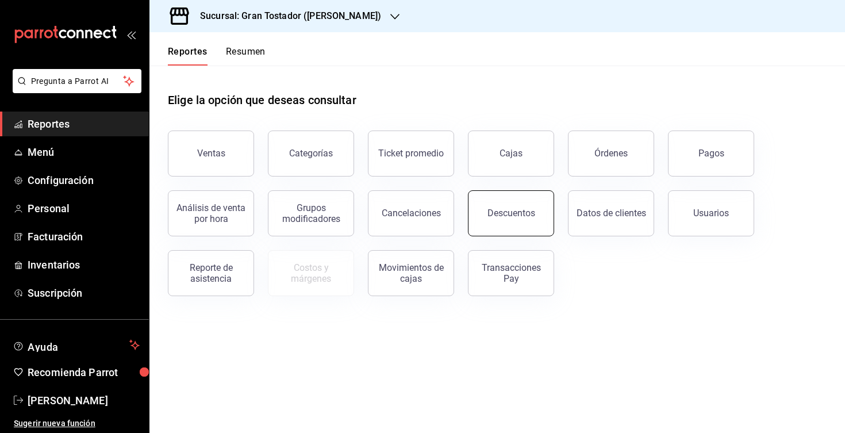
click at [516, 214] on div "Descuentos" at bounding box center [512, 213] width 48 height 11
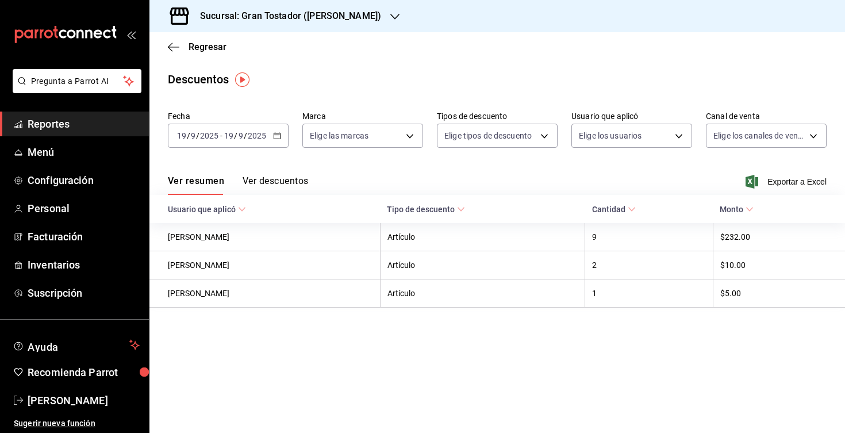
click at [278, 139] on \(Stroke\) "button" at bounding box center [277, 136] width 7 height 6
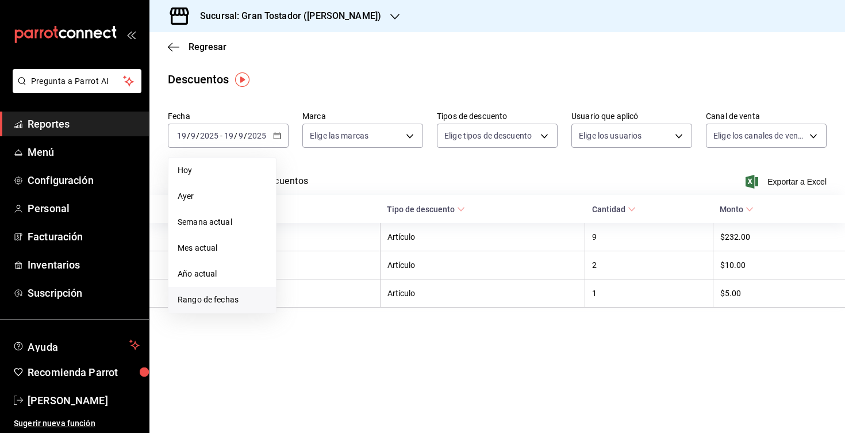
click at [245, 294] on span "Rango de fechas" at bounding box center [222, 300] width 89 height 12
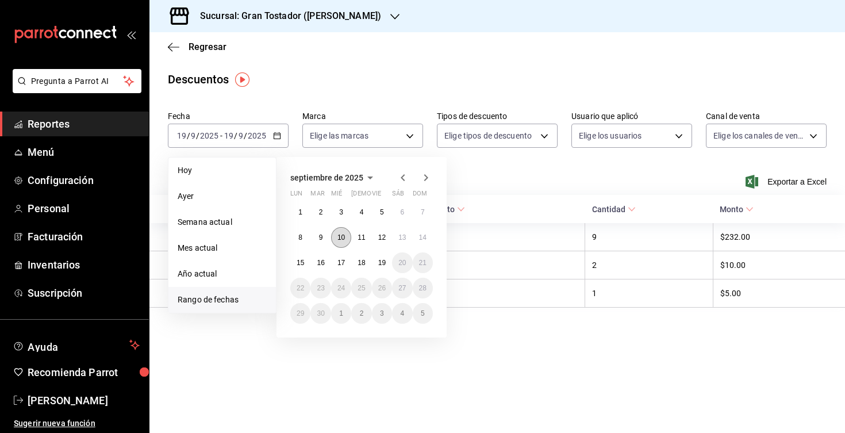
click at [345, 239] on abbr "10" at bounding box center [341, 238] width 7 height 8
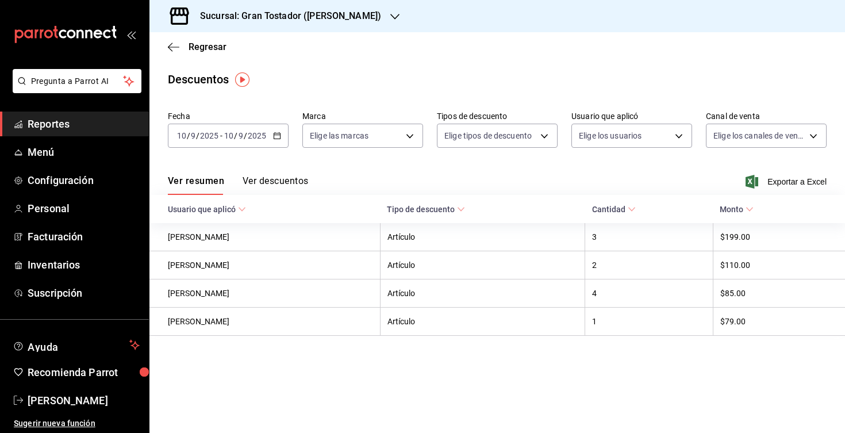
click at [282, 176] on button "Ver descuentos" at bounding box center [276, 185] width 66 height 20
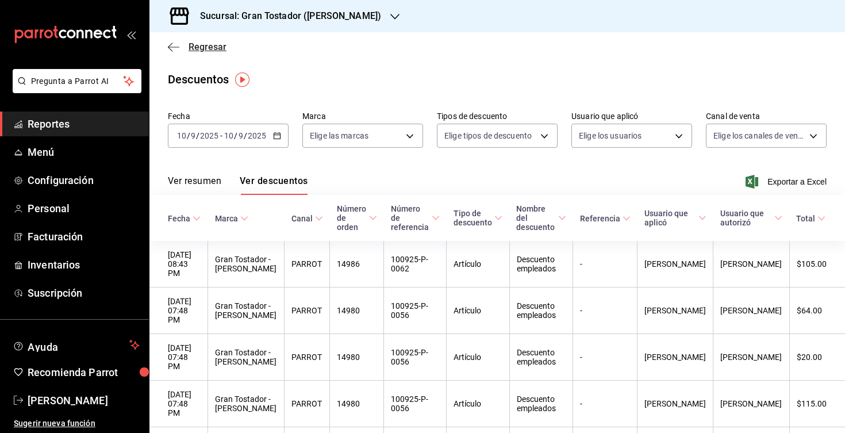
click at [174, 48] on icon "button" at bounding box center [174, 47] width 12 height 10
